Goal: Information Seeking & Learning: Learn about a topic

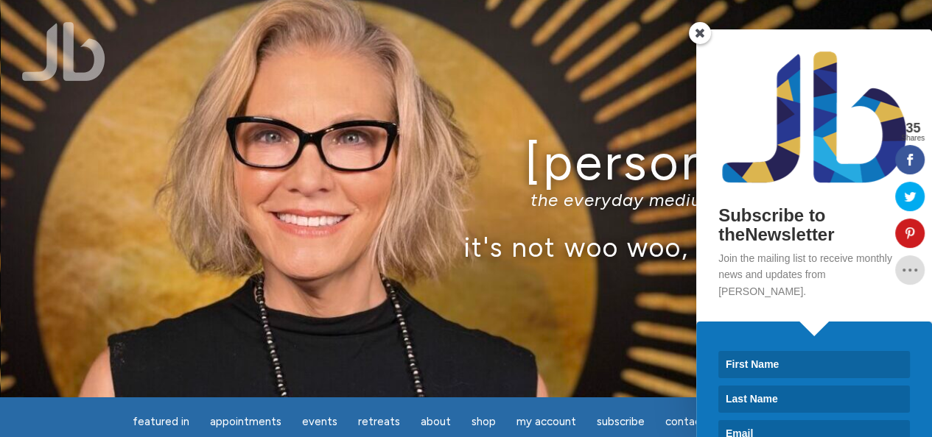
click at [700, 27] on span at bounding box center [700, 33] width 22 height 22
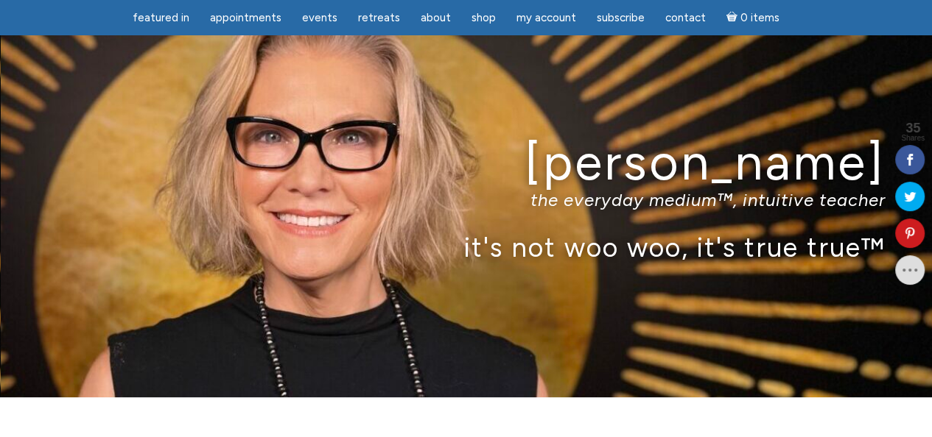
scroll to position [122, 0]
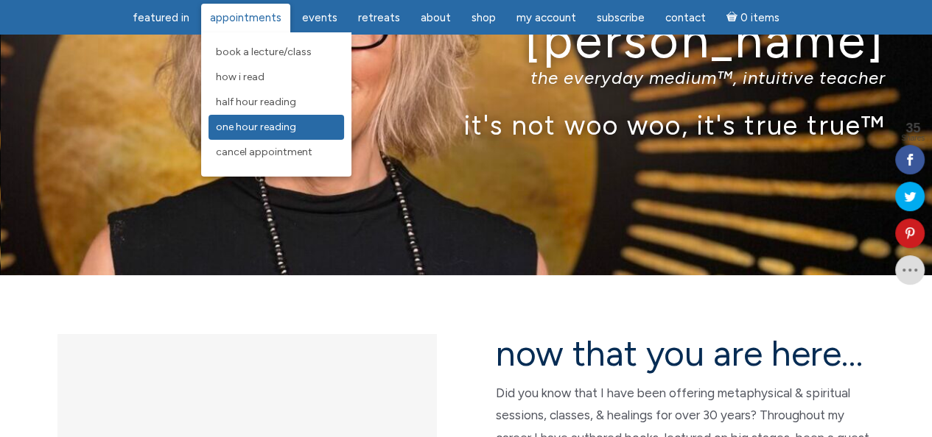
click at [259, 126] on span "One Hour Reading" at bounding box center [256, 127] width 80 height 13
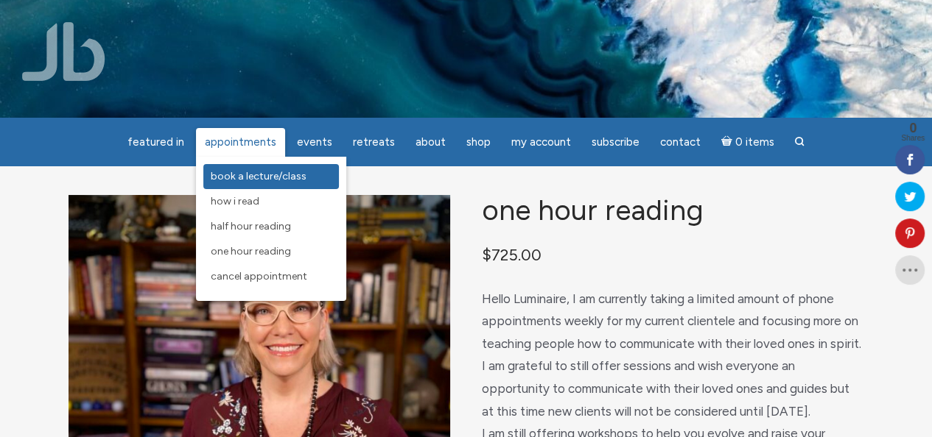
click at [256, 178] on span "Book a Lecture/Class" at bounding box center [259, 176] width 96 height 13
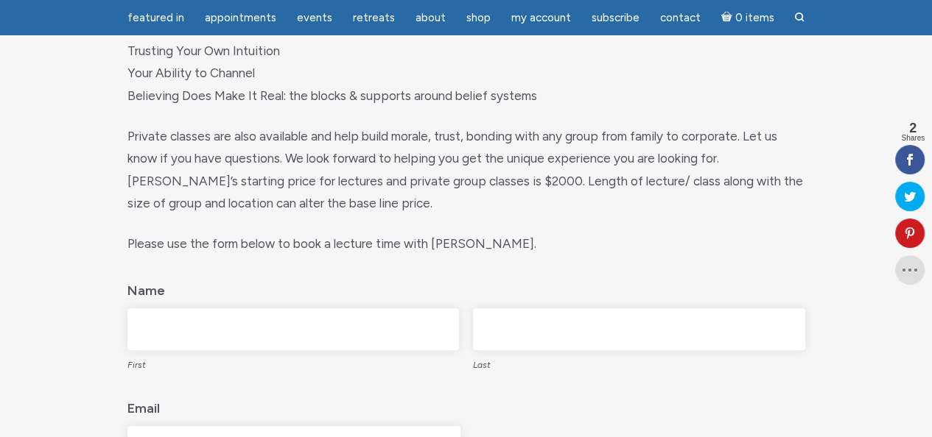
scroll to position [491, 0]
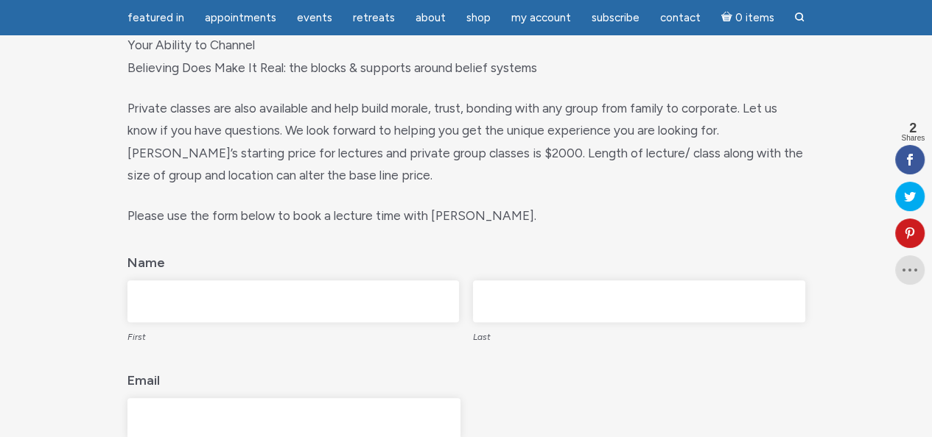
click at [79, 295] on div "Book a Lecture As a natural medium, clairvoyant and clairaudient, Jamie partici…" at bounding box center [466, 279] width 840 height 1187
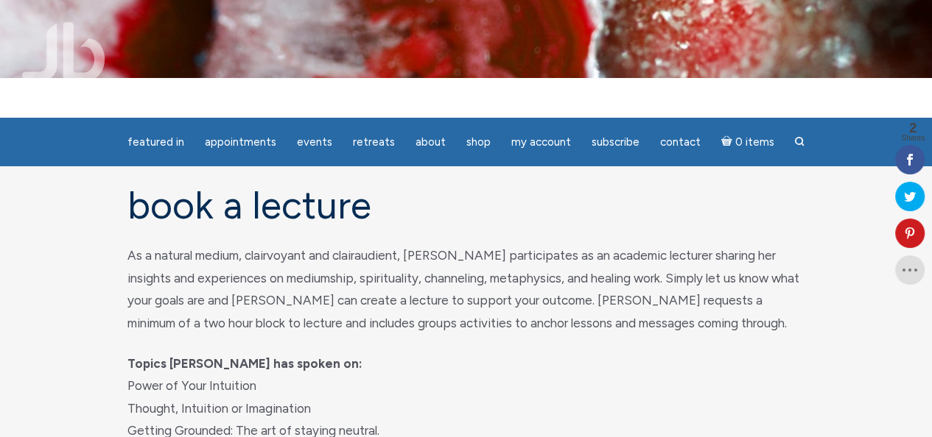
scroll to position [0, 0]
